Goal: Check status: Check status

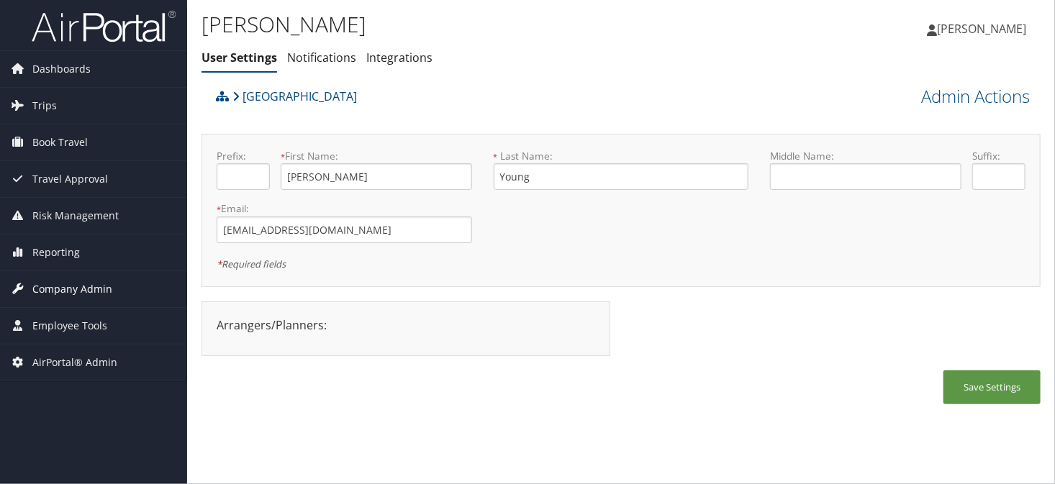
click at [60, 291] on span "Company Admin" at bounding box center [72, 289] width 80 height 36
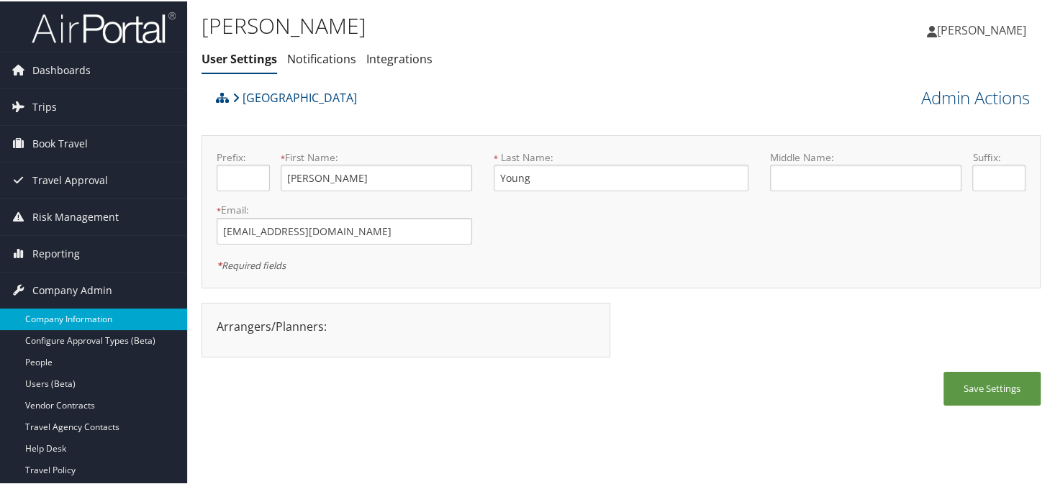
click at [60, 312] on link "Company Information" at bounding box center [93, 318] width 187 height 22
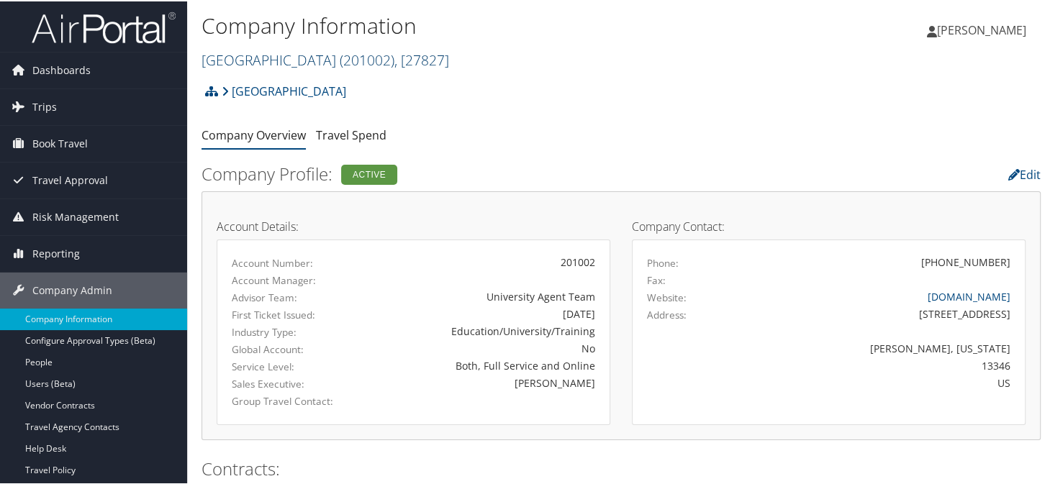
click at [295, 59] on link "Colgate University ( 201002 ) , [ 27827 ]" at bounding box center [325, 58] width 248 height 19
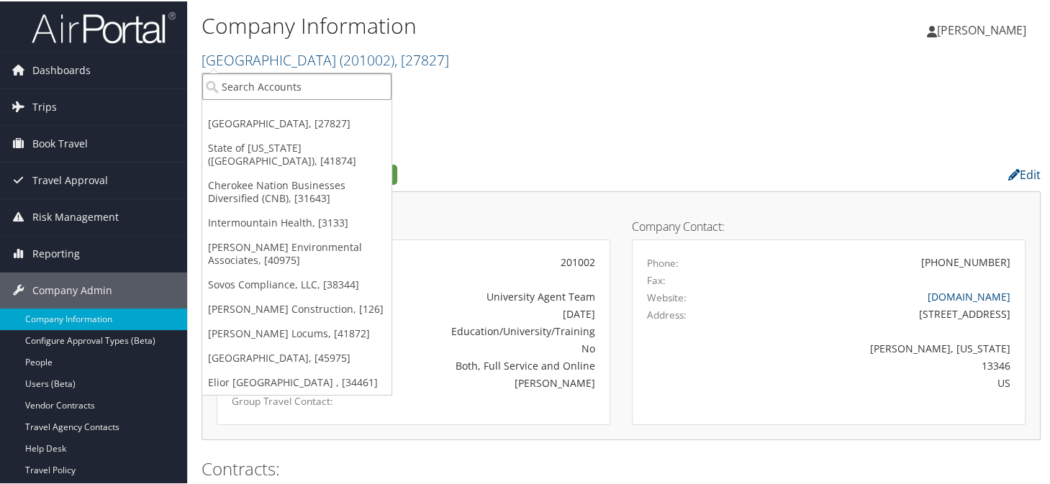
click at [240, 91] on input "search" at bounding box center [296, 85] width 189 height 27
type input "mplt"
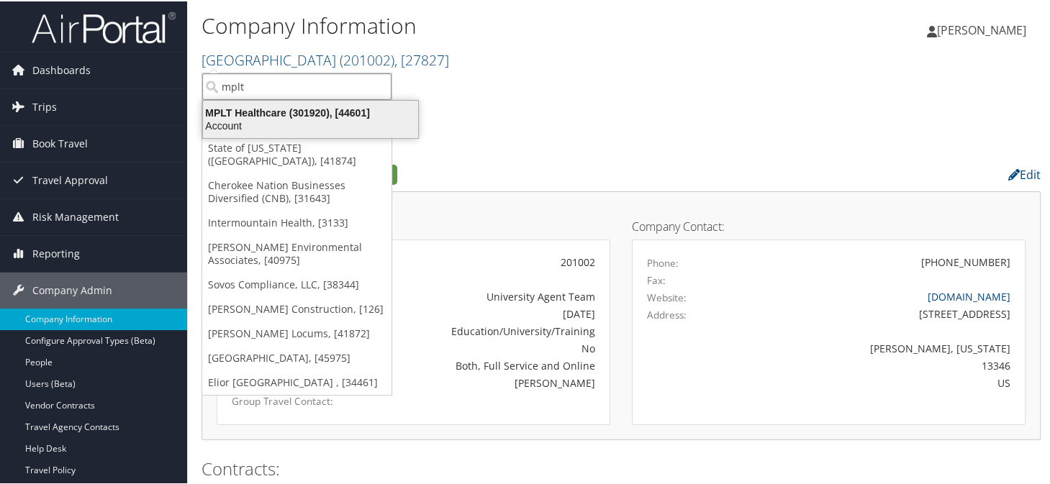
click at [269, 126] on div "Account" at bounding box center [310, 124] width 232 height 13
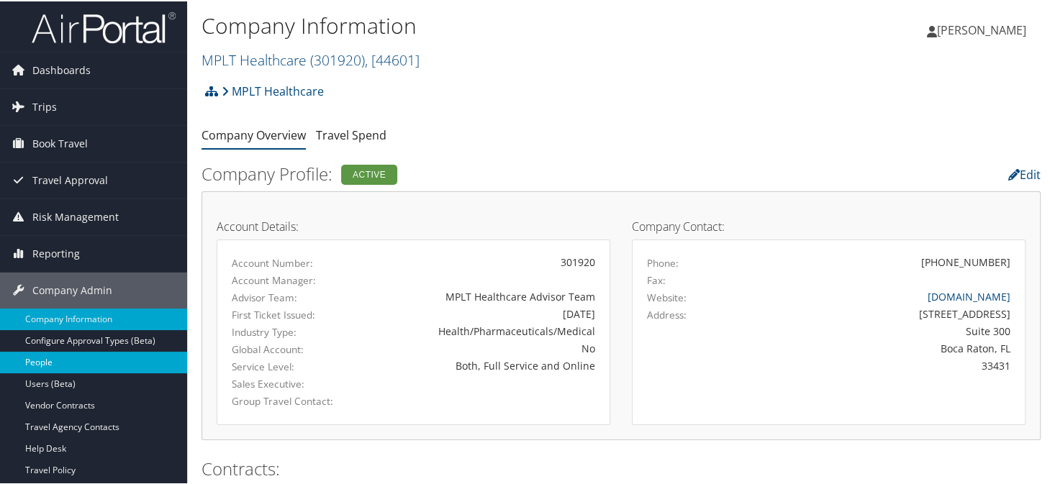
click at [69, 353] on link "People" at bounding box center [93, 361] width 187 height 22
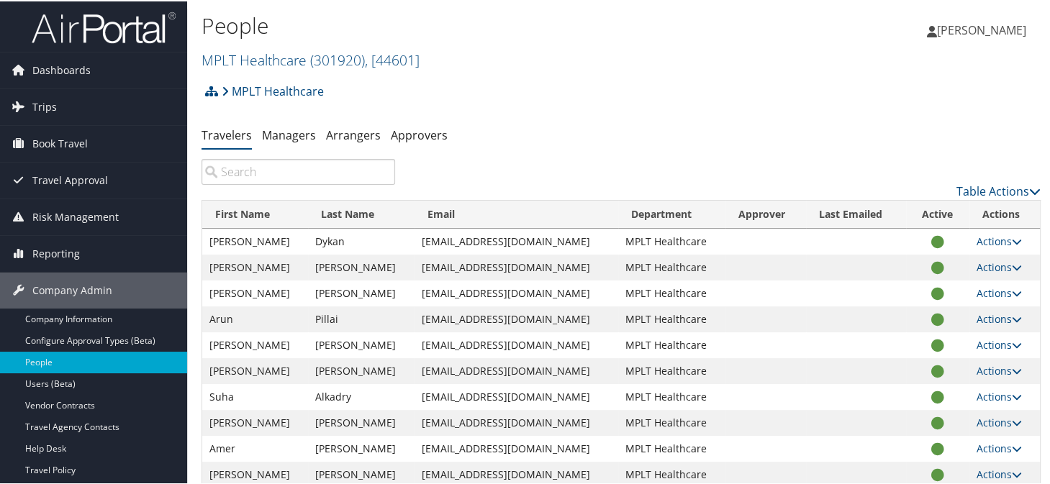
click at [251, 179] on input "search" at bounding box center [298, 171] width 194 height 26
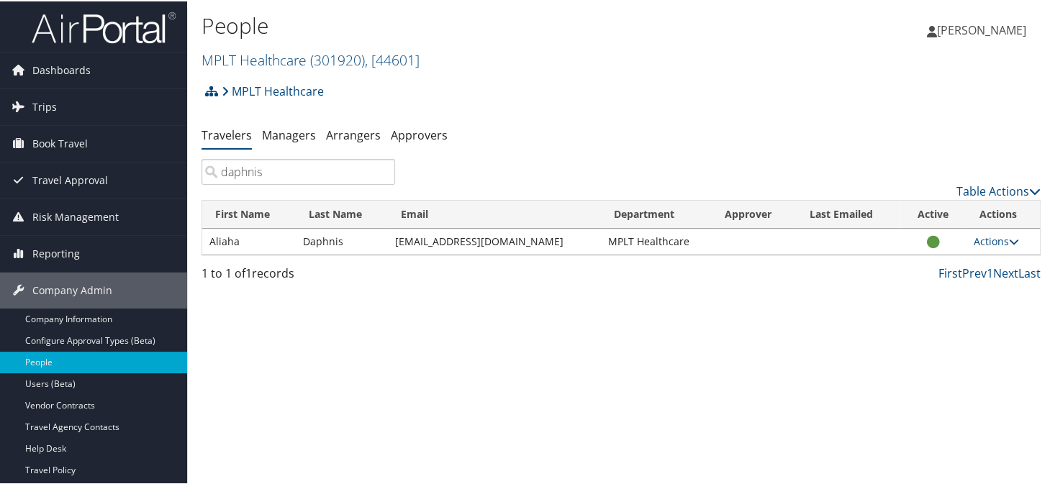
type input "daphnis"
click at [996, 245] on link "Actions" at bounding box center [995, 240] width 45 height 14
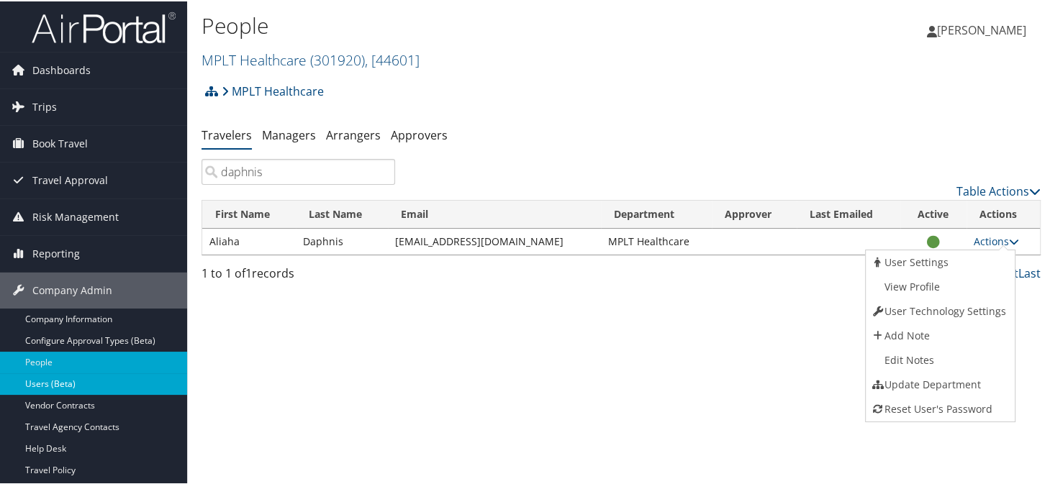
click at [45, 384] on link "Users (Beta)" at bounding box center [93, 383] width 187 height 22
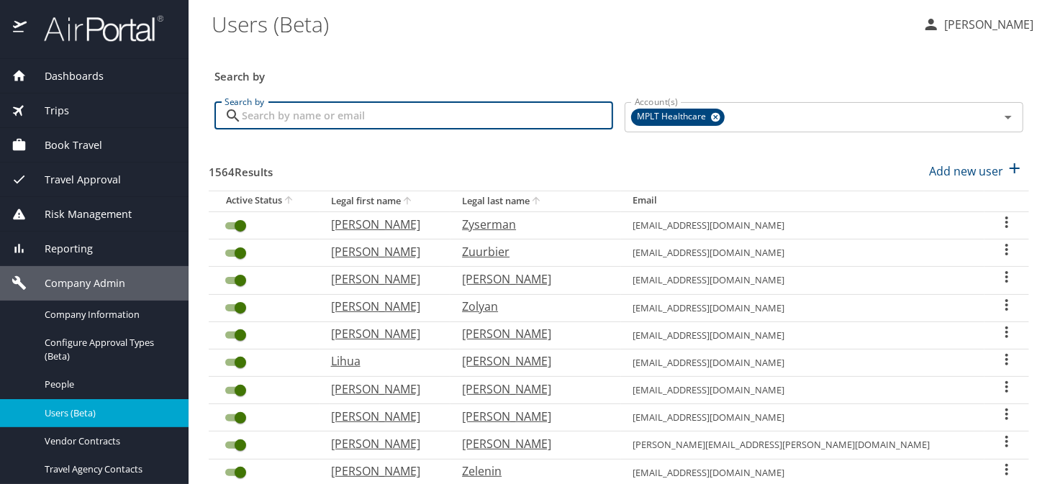
paste input "h"
type input "h"
type input "Daphnis"
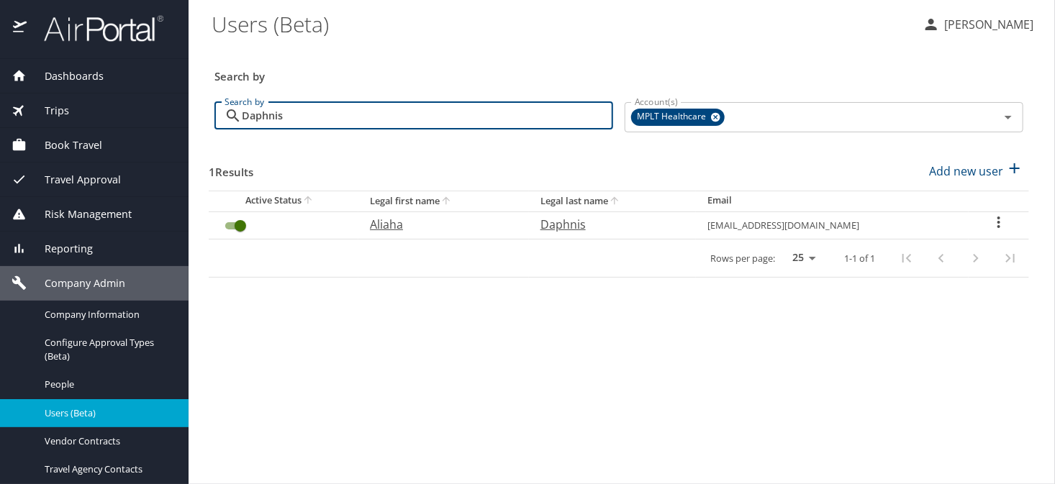
click at [995, 230] on icon "User Search Table" at bounding box center [998, 222] width 17 height 17
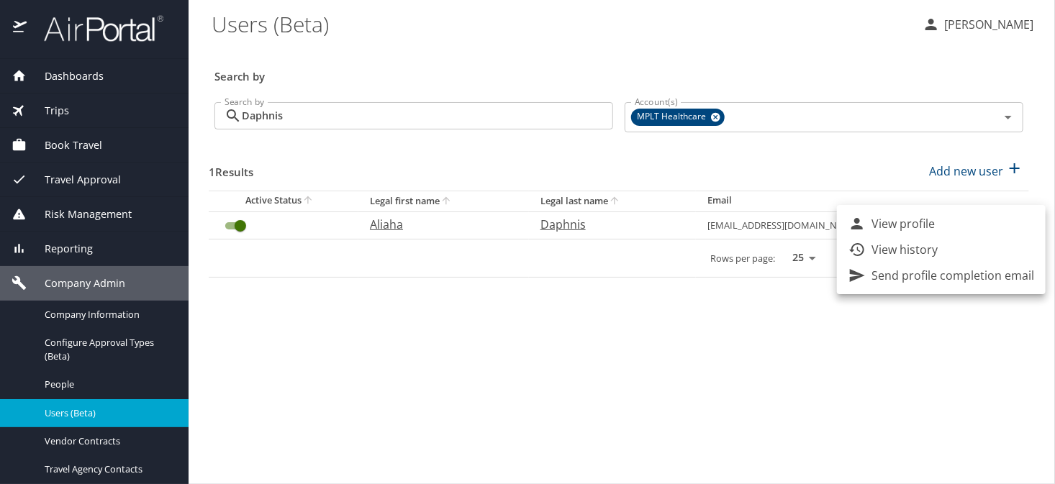
click at [917, 248] on p "View history" at bounding box center [904, 249] width 66 height 17
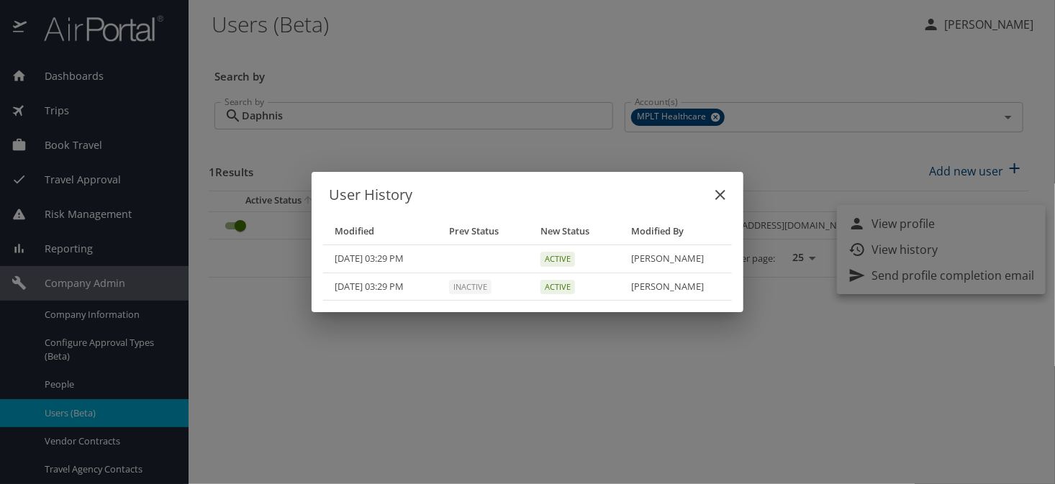
click at [713, 197] on icon "close" at bounding box center [720, 194] width 17 height 17
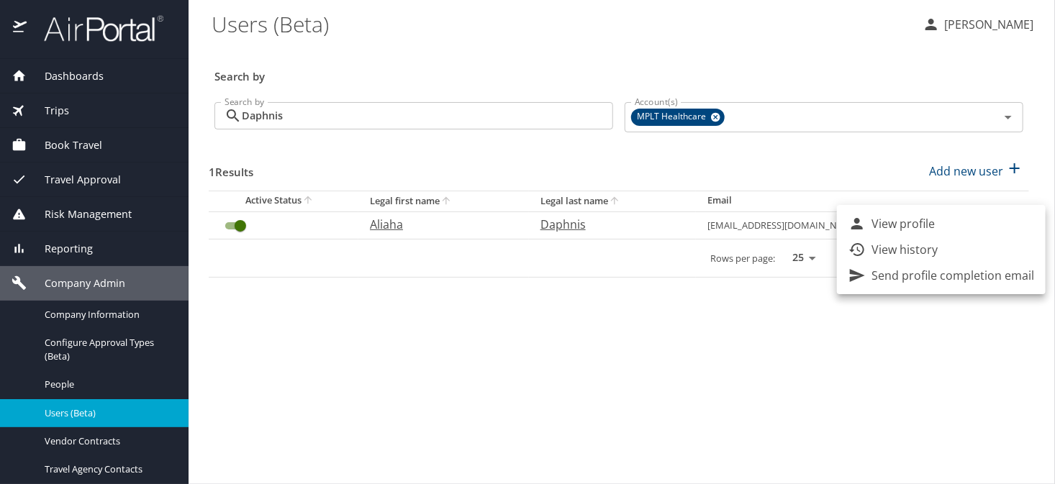
click at [80, 317] on div at bounding box center [527, 242] width 1055 height 484
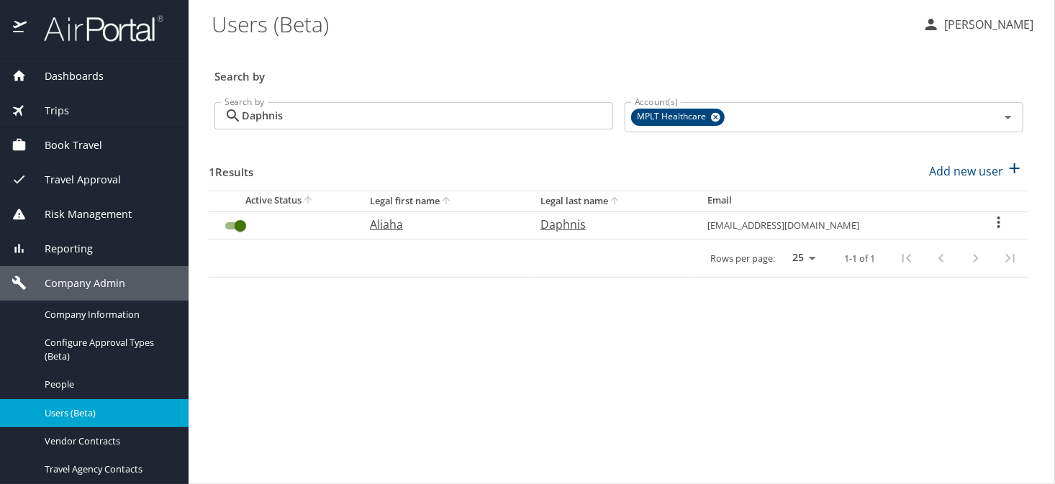
click at [80, 317] on span "Company Information" at bounding box center [108, 315] width 127 height 14
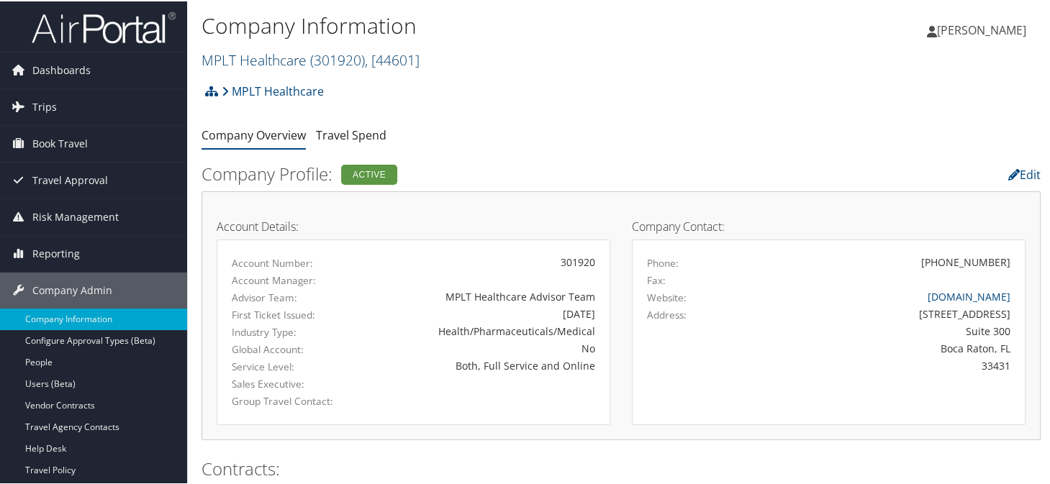
click at [227, 59] on link "MPLT Healthcare ( 301920 ) , [ 44601 ]" at bounding box center [310, 58] width 218 height 19
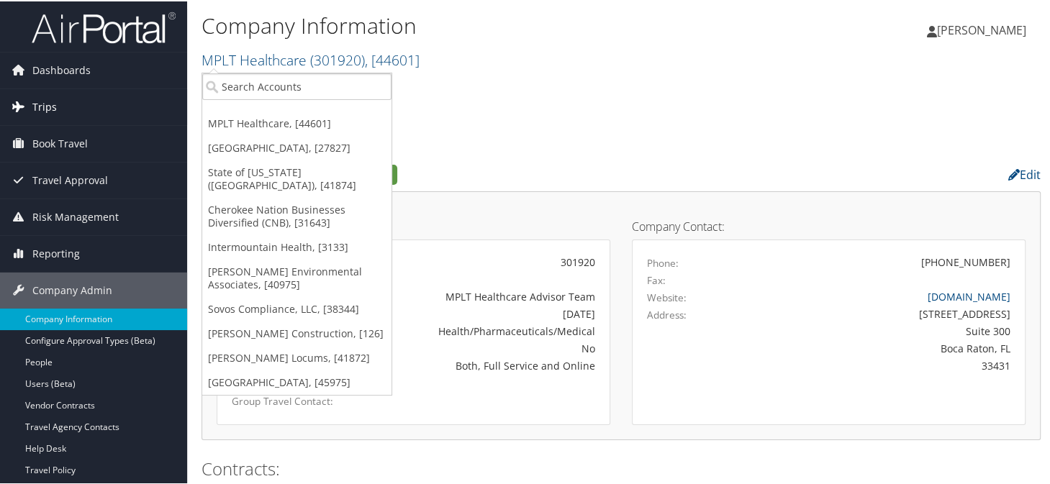
click at [63, 105] on link "Trips" at bounding box center [93, 106] width 187 height 36
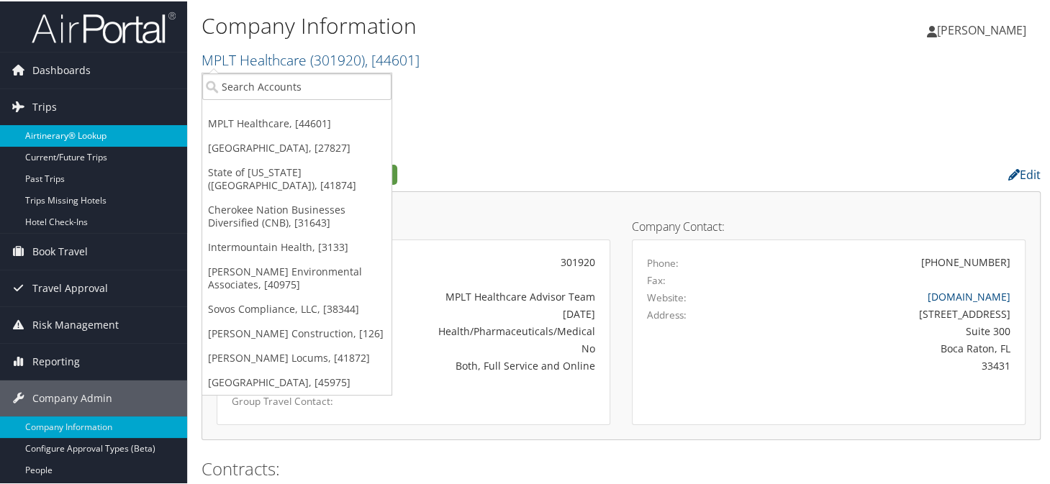
click at [65, 135] on link "Airtinerary® Lookup" at bounding box center [93, 135] width 187 height 22
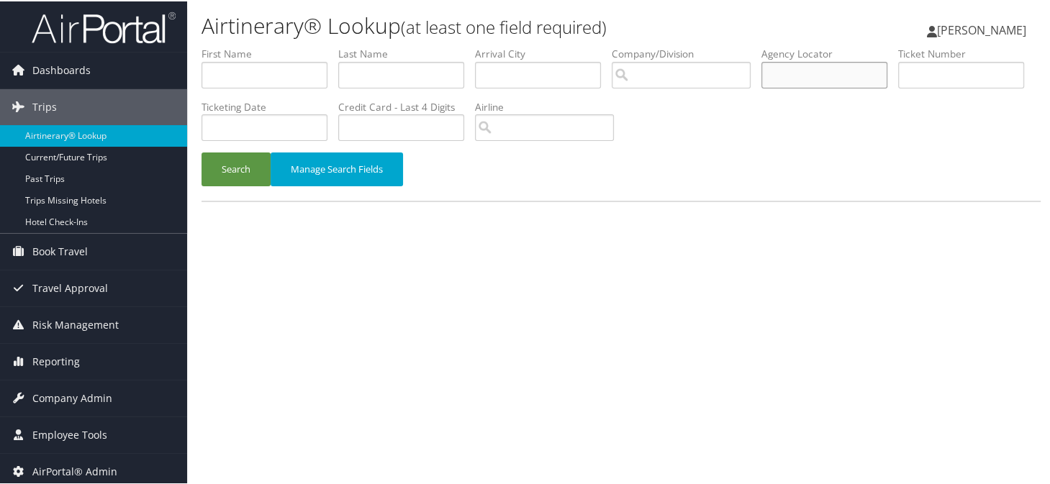
paste input "D93ZD1"
type input "D93ZD1"
click at [233, 176] on button "Search" at bounding box center [235, 168] width 69 height 34
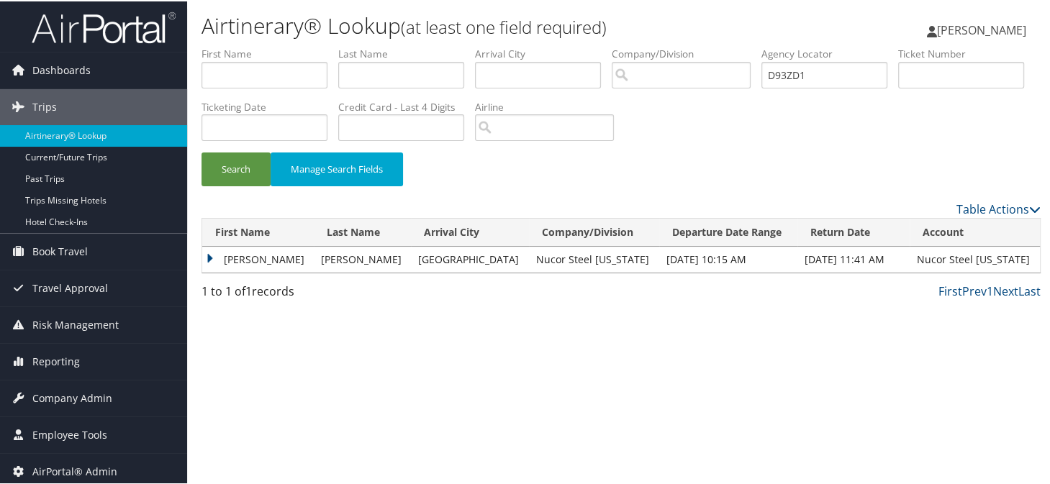
click at [207, 255] on td "ZACHARY TYLER" at bounding box center [258, 258] width 112 height 26
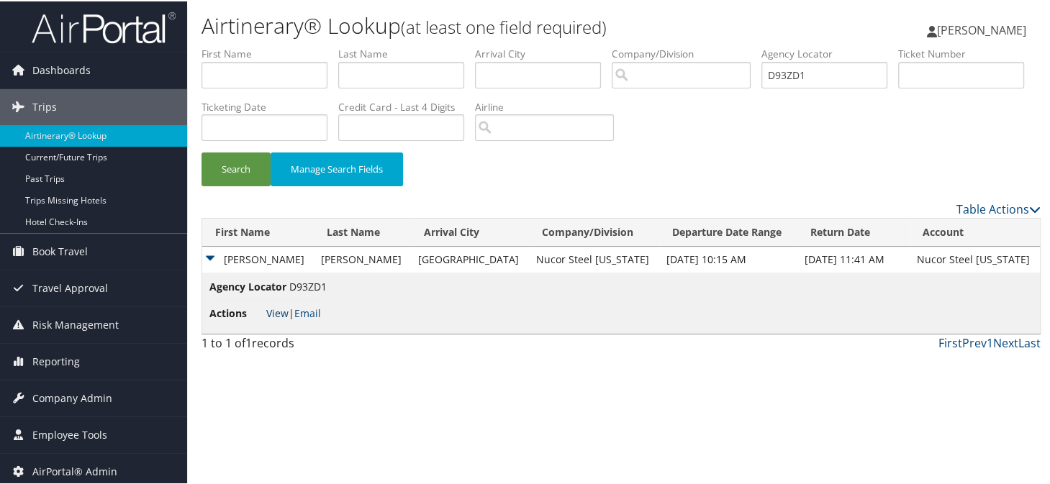
click at [275, 309] on link "View" at bounding box center [277, 312] width 22 height 14
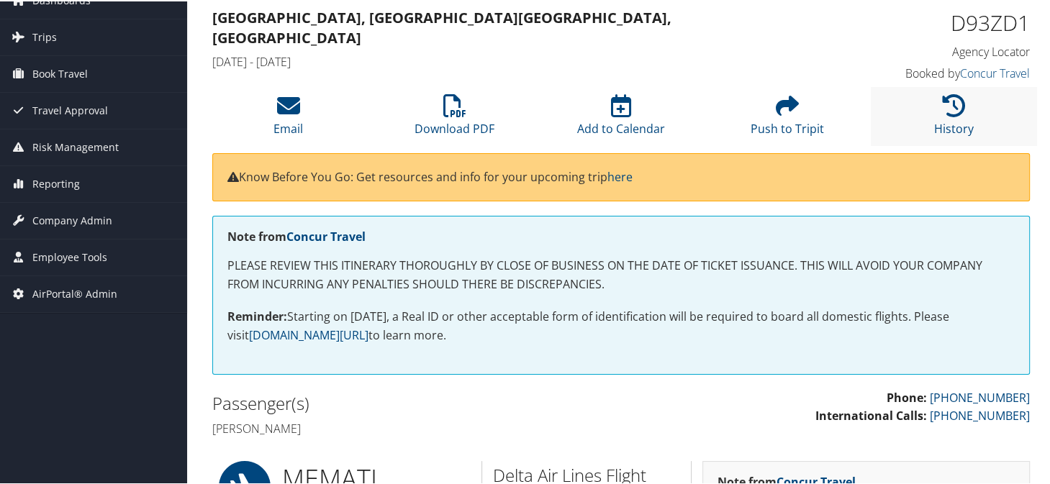
scroll to position [6, 0]
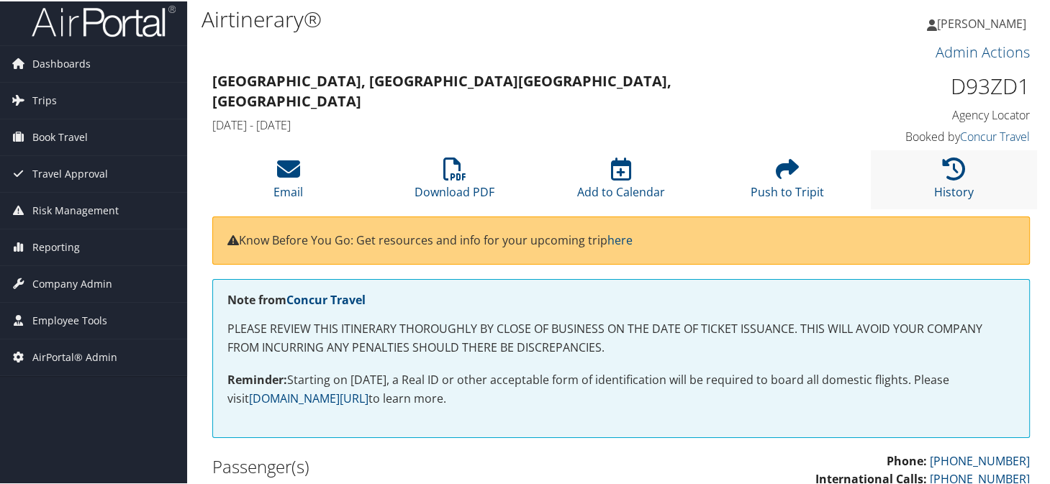
click at [935, 158] on li "History" at bounding box center [954, 178] width 166 height 58
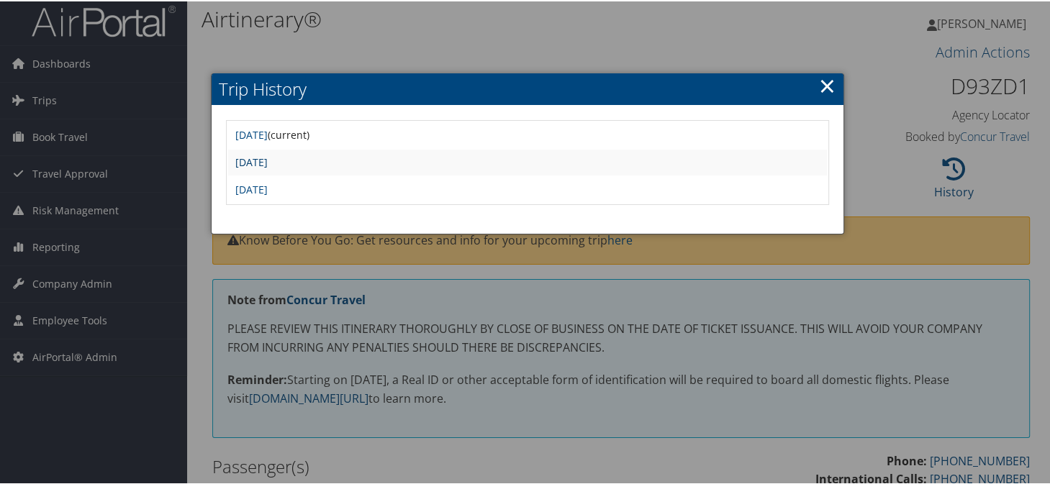
click at [268, 163] on link "[DATE]" at bounding box center [251, 161] width 32 height 14
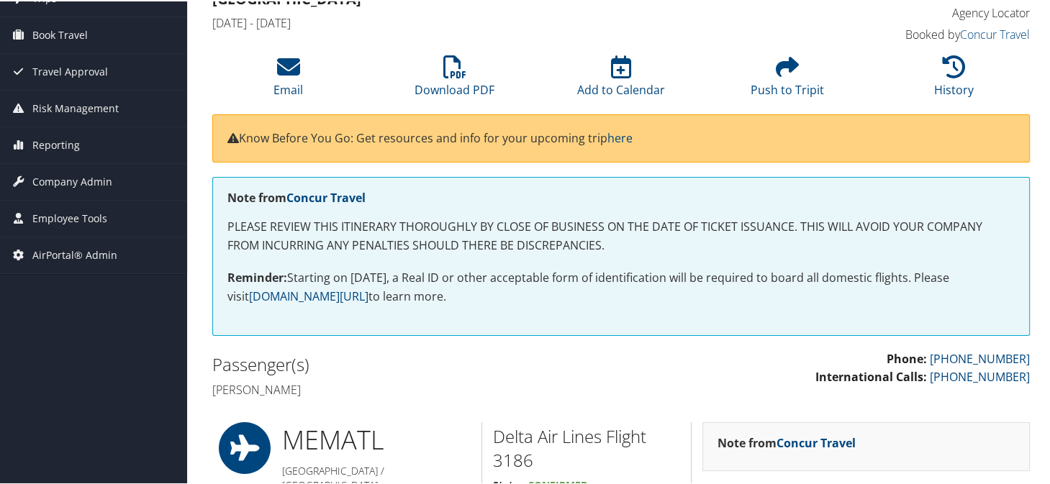
scroll to position [16, 0]
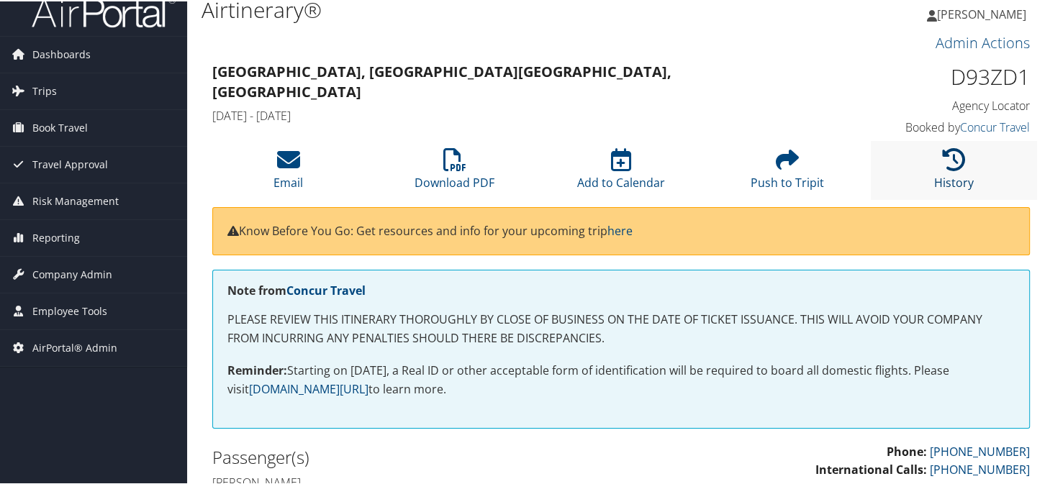
click at [958, 158] on icon at bounding box center [953, 158] width 23 height 23
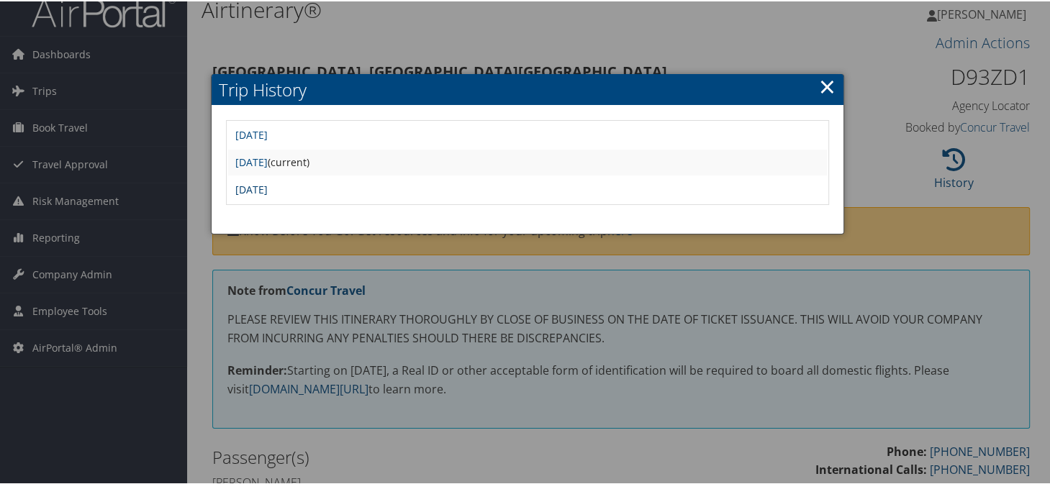
click at [268, 191] on link "[DATE]" at bounding box center [251, 188] width 32 height 14
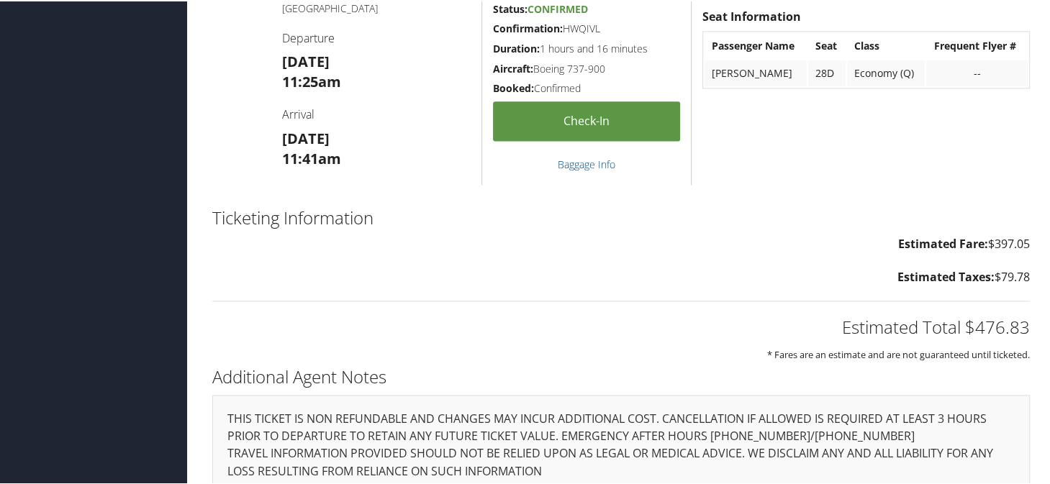
scroll to position [1699, 0]
